Goal: Communication & Community: Answer question/provide support

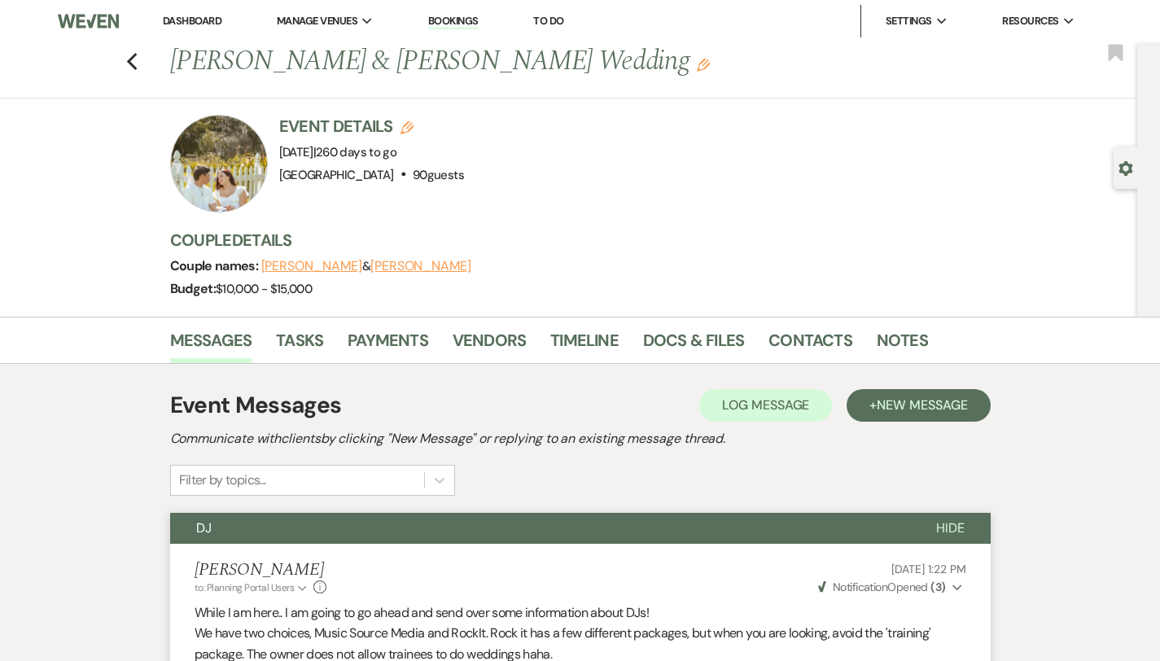
click at [190, 15] on link "Dashboard" at bounding box center [192, 21] width 59 height 14
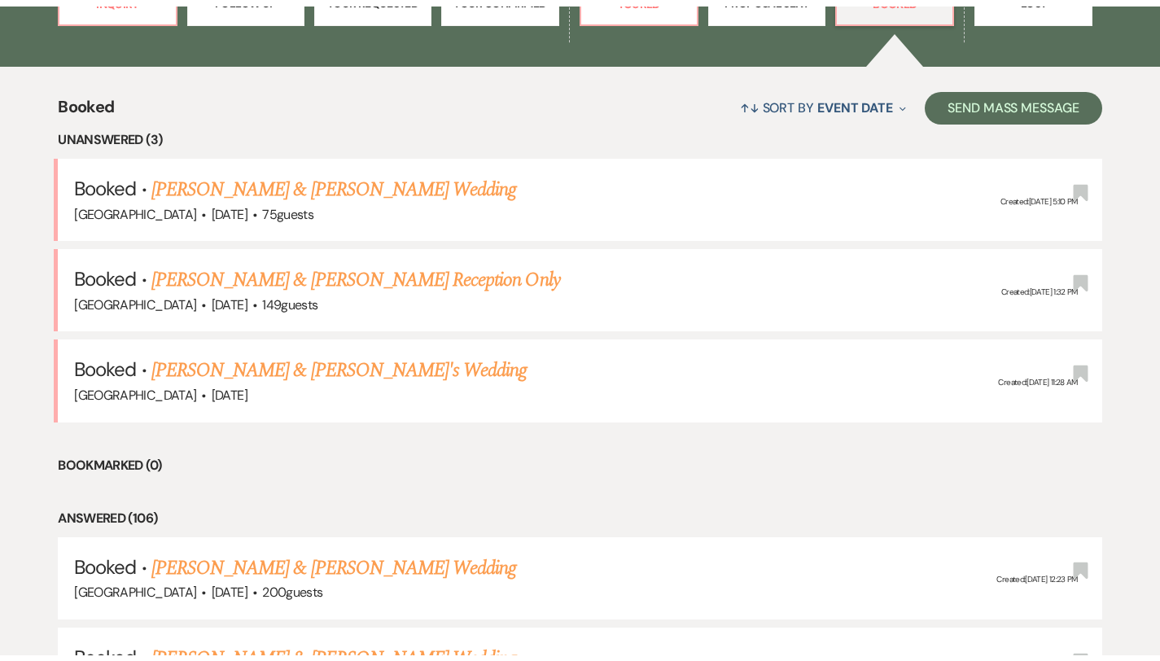
scroll to position [568, 0]
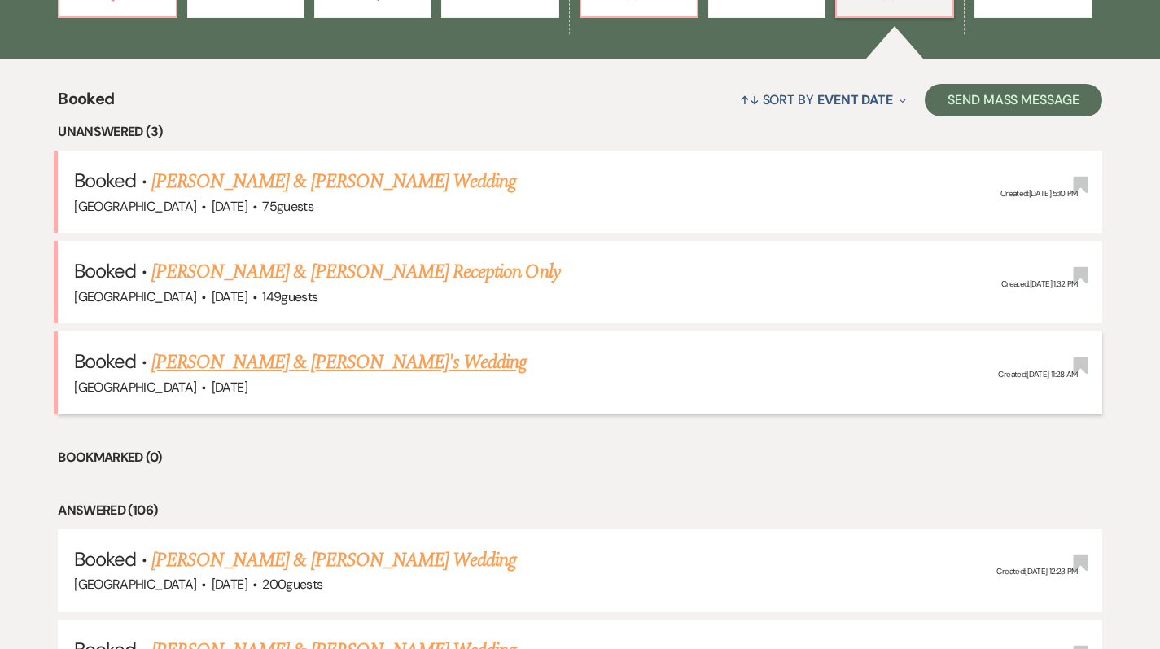
click at [347, 360] on link "[PERSON_NAME] & [PERSON_NAME]'s Wedding" at bounding box center [339, 361] width 376 height 29
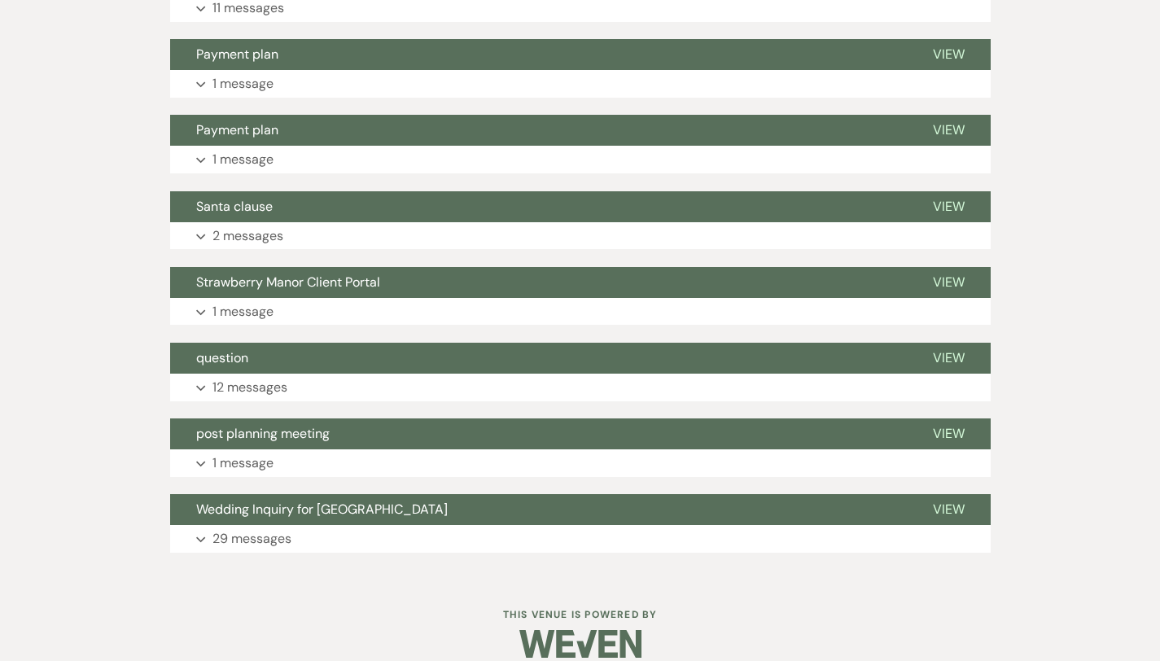
scroll to position [1899, 0]
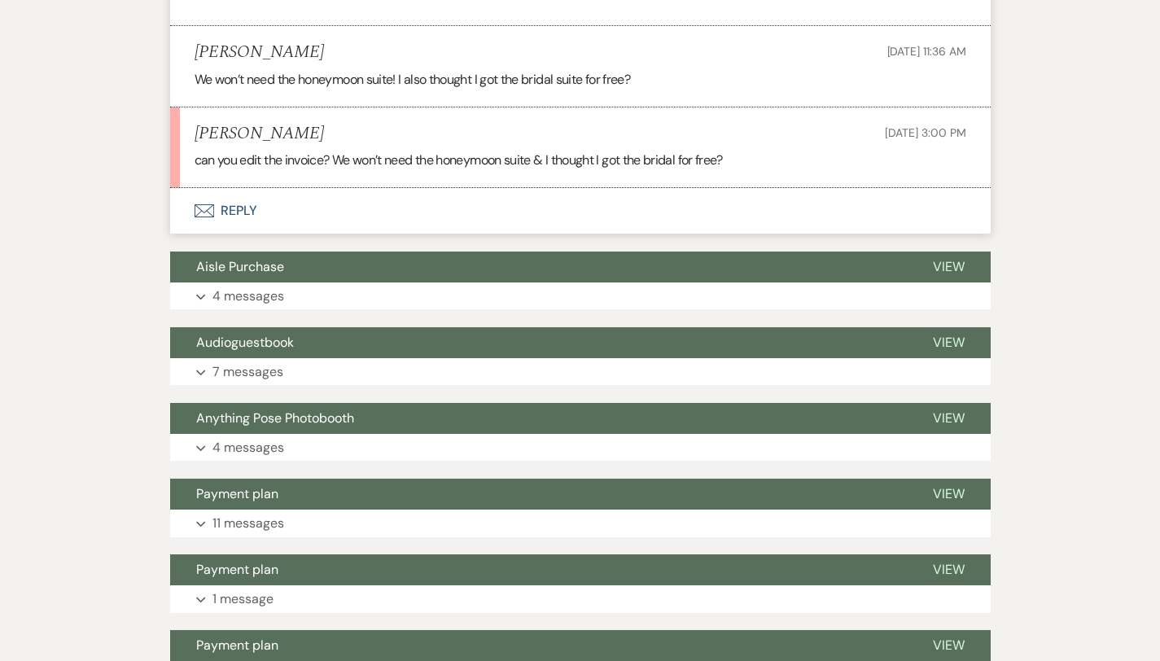
click at [184, 198] on button "Envelope Reply" at bounding box center [580, 211] width 820 height 46
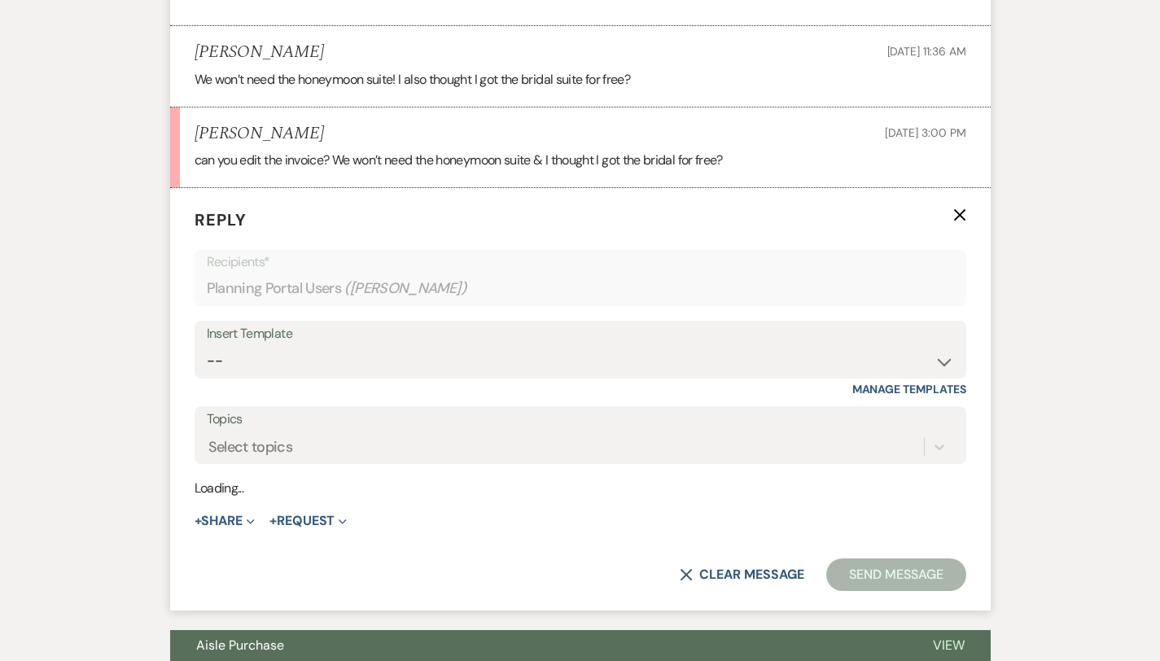
scroll to position [1903, 0]
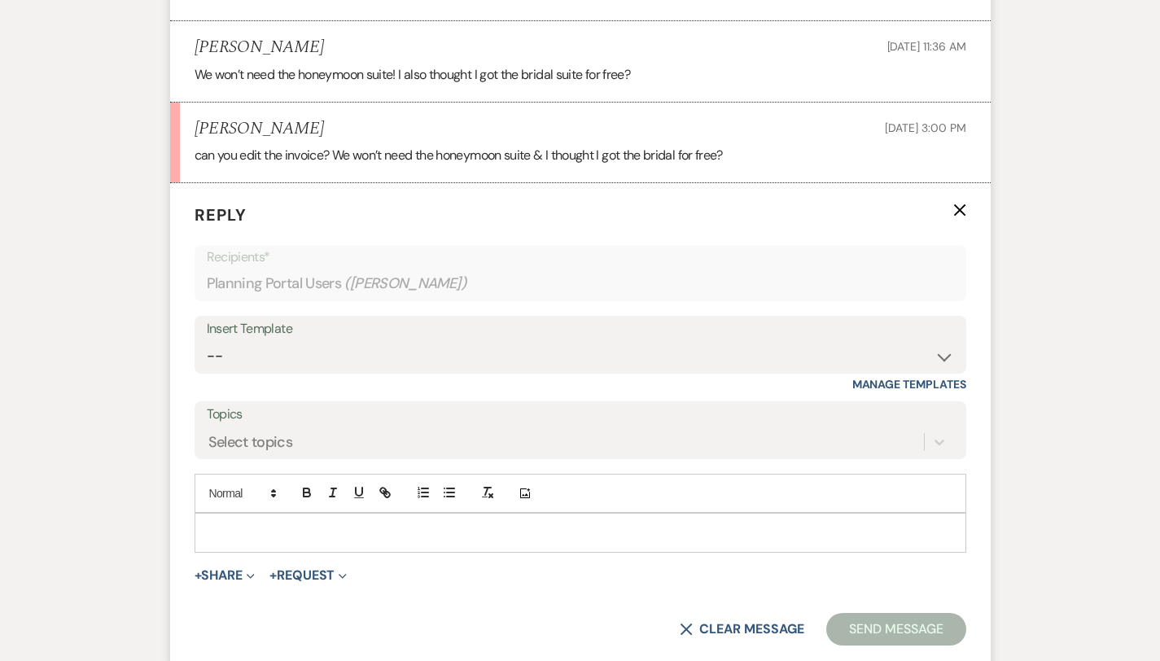
click at [208, 523] on p at bounding box center [580, 532] width 745 height 18
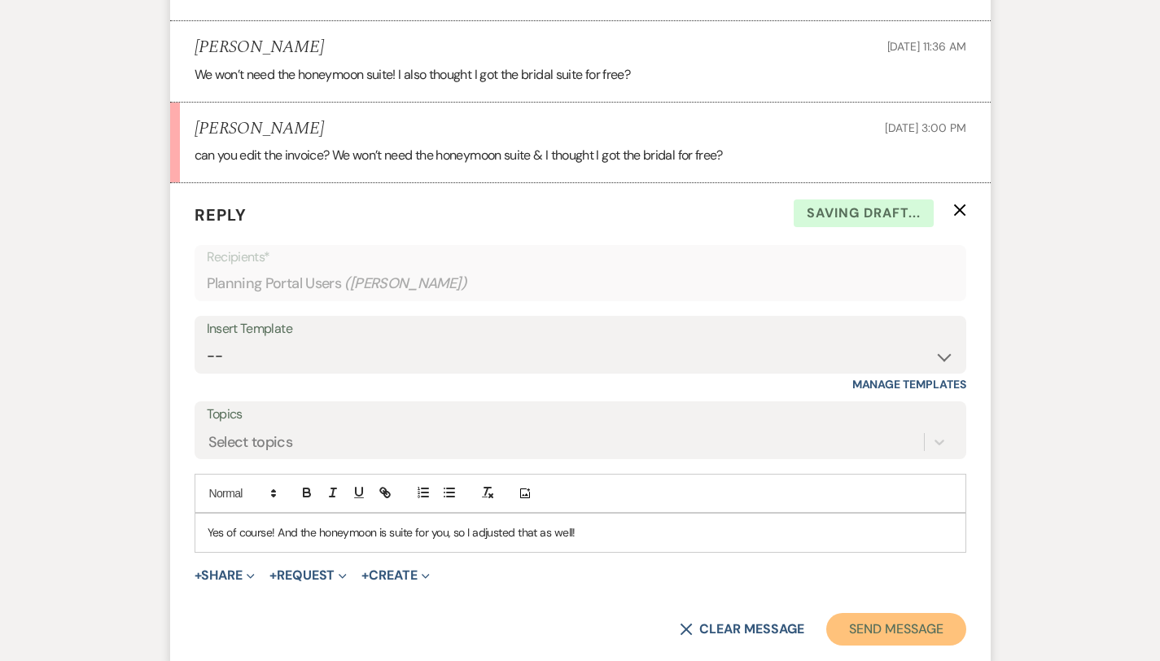
click at [911, 613] on button "Send Message" at bounding box center [895, 629] width 139 height 33
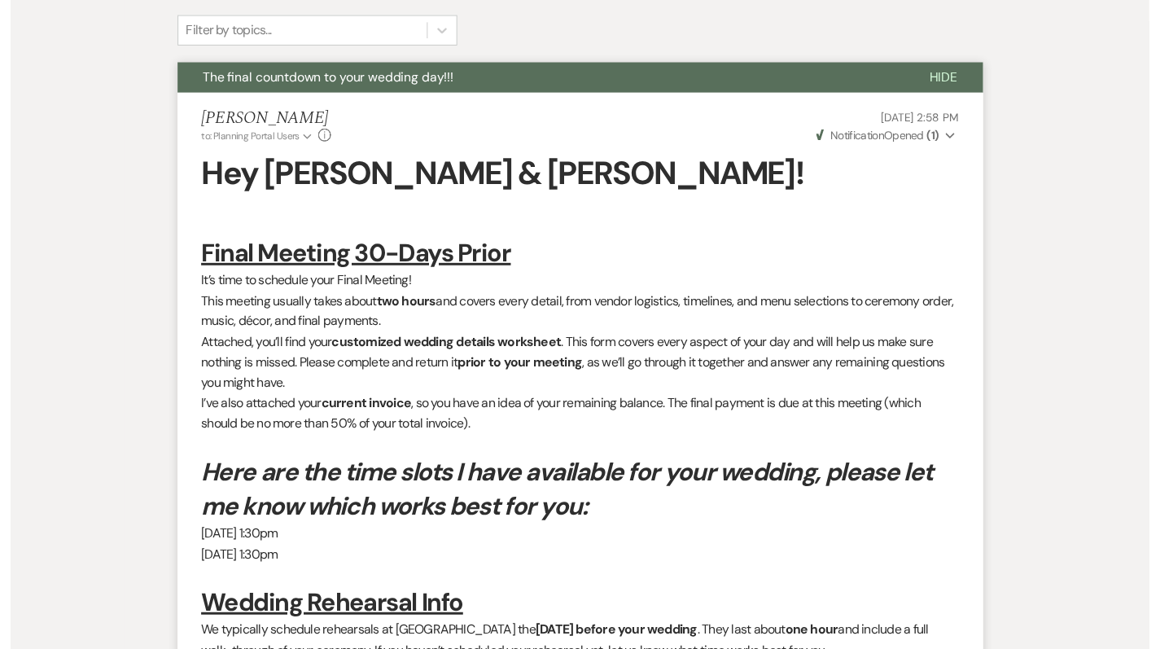
scroll to position [0, 0]
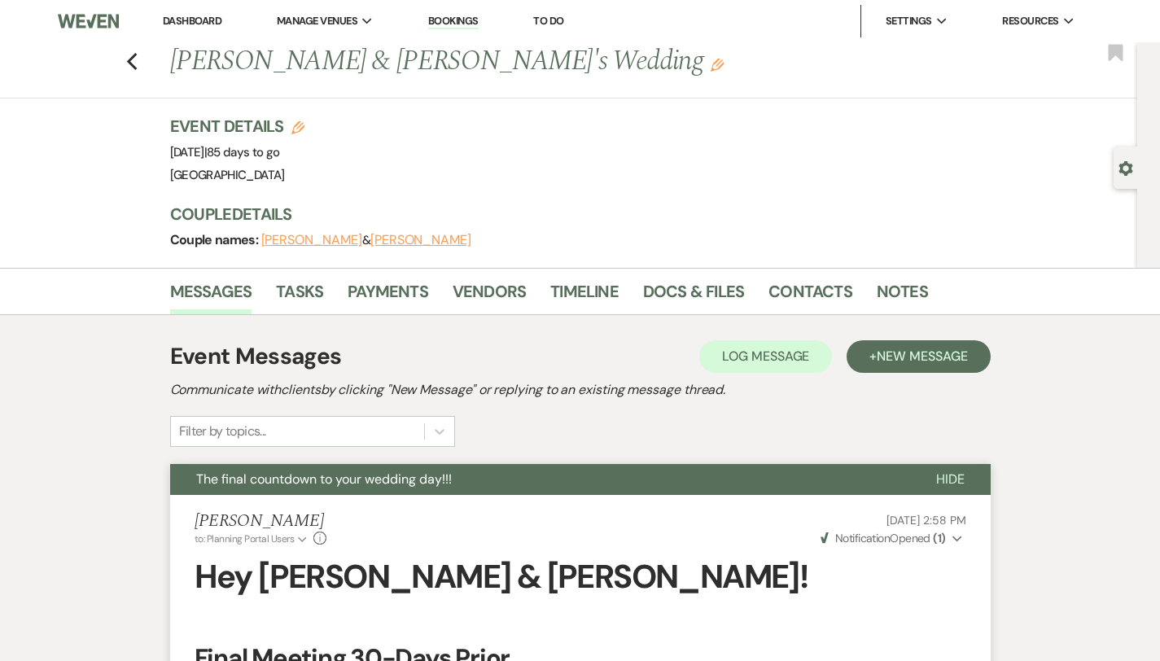
click at [192, 22] on link "Dashboard" at bounding box center [192, 21] width 59 height 14
